Goal: Task Accomplishment & Management: Manage account settings

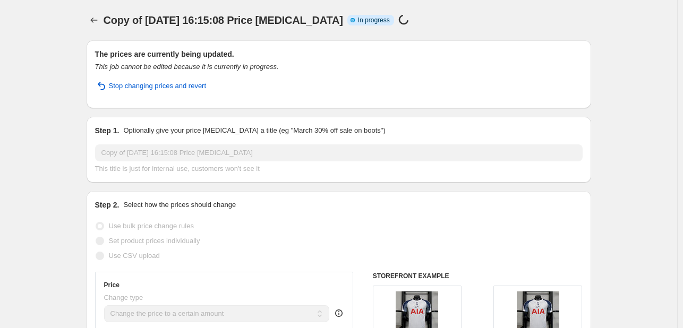
select select "remove"
select select "collection"
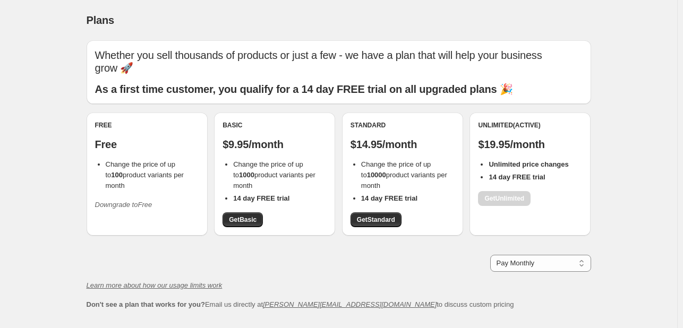
scroll to position [68, 0]
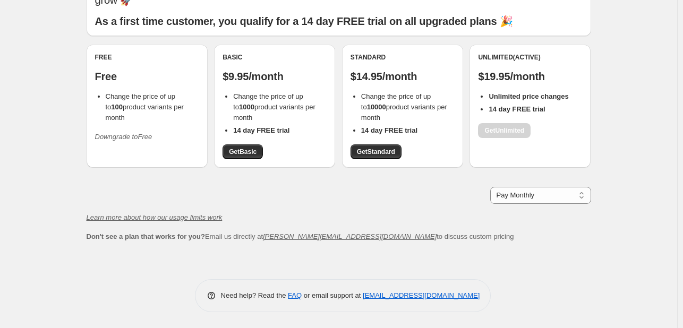
click at [426, 201] on div "Pay Monthly Pay Yearly (Save 16%) Pay Monthly" at bounding box center [339, 195] width 504 height 17
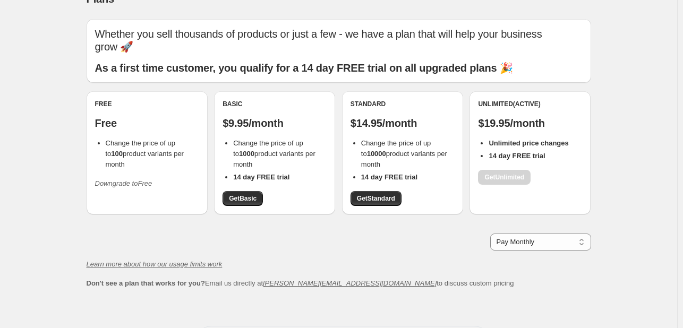
scroll to position [0, 0]
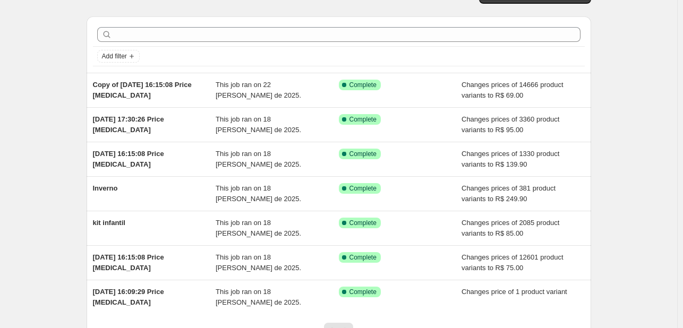
scroll to position [8, 0]
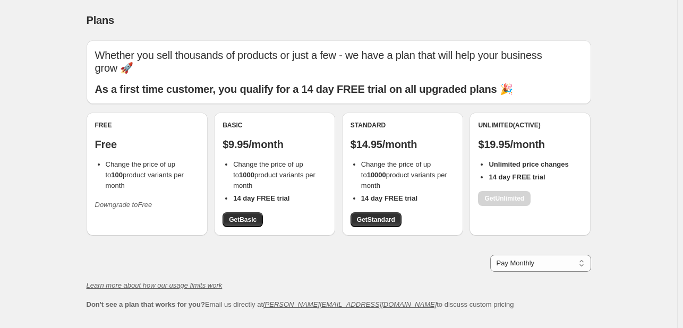
click at [139, 201] on icon "Downgrade to Free" at bounding box center [123, 205] width 57 height 8
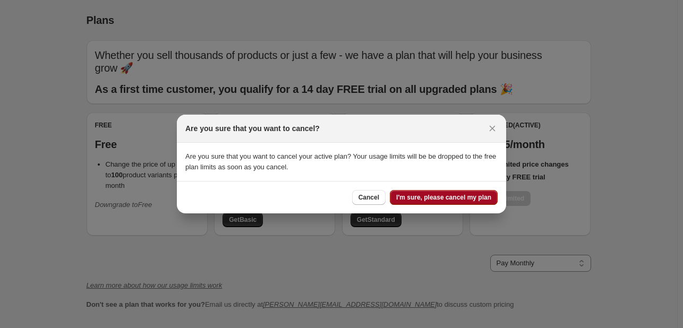
click at [465, 199] on span "I'm sure, please cancel my plan" at bounding box center [443, 197] width 95 height 8
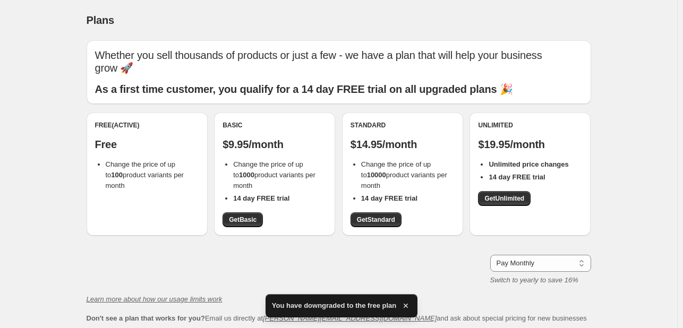
click at [46, 32] on div "Plans. This page is ready Plans Whether you sell thousands of products or just …" at bounding box center [338, 205] width 677 height 410
